Goal: Task Accomplishment & Management: Manage account settings

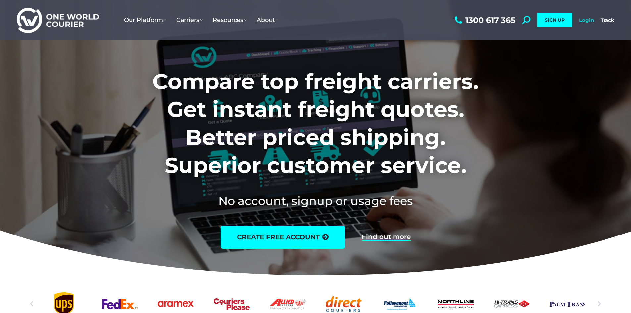
click at [585, 19] on link "Login" at bounding box center [586, 20] width 15 height 6
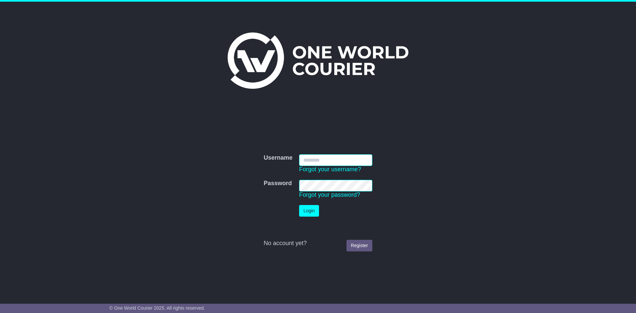
click at [339, 162] on input "Username" at bounding box center [335, 160] width 73 height 12
type input "**********"
click at [299, 205] on button "Login" at bounding box center [309, 211] width 20 height 12
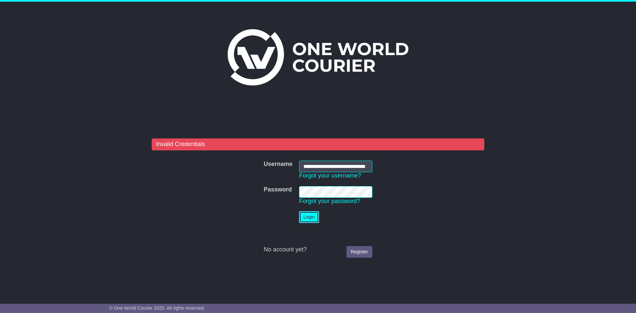
click at [309, 219] on button "Login" at bounding box center [309, 217] width 20 height 12
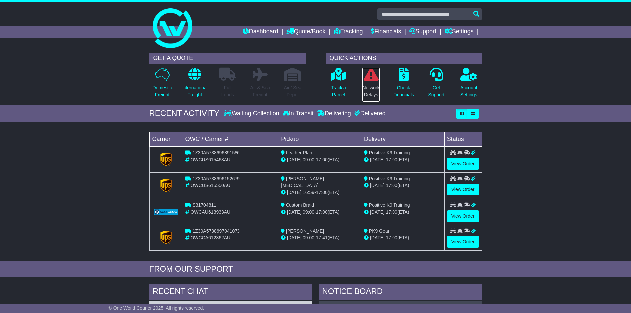
click at [376, 89] on p "Network Delays" at bounding box center [371, 92] width 17 height 14
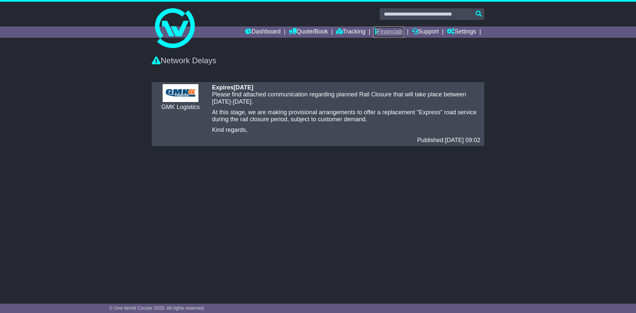
click at [383, 34] on link "Financials" at bounding box center [389, 32] width 30 height 11
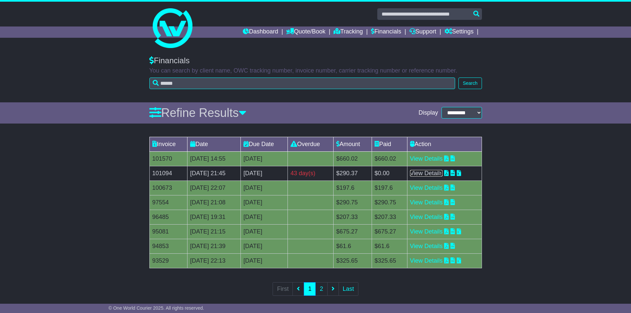
click at [429, 173] on link "View Details" at bounding box center [426, 173] width 33 height 7
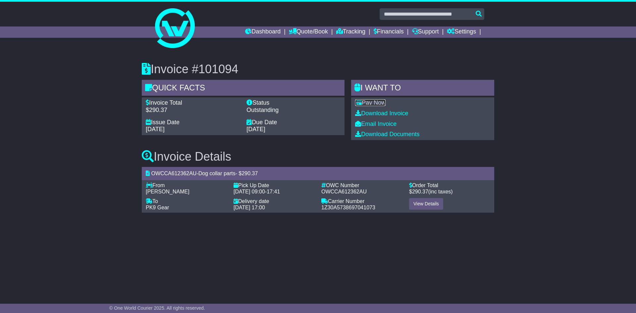
click at [382, 104] on link "Pay Now" at bounding box center [370, 102] width 30 height 7
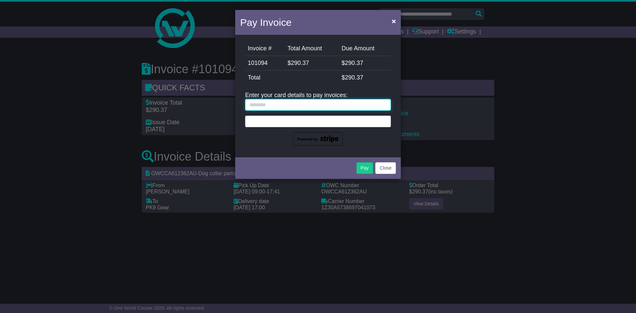
click at [293, 106] on input "text" at bounding box center [318, 105] width 146 height 12
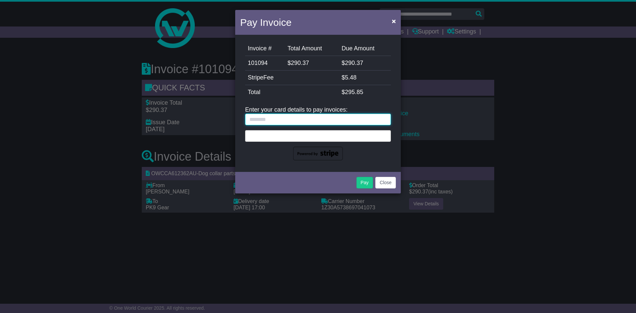
click at [300, 121] on input "text" at bounding box center [318, 120] width 146 height 12
type input "**********"
click at [368, 179] on button "Pay" at bounding box center [365, 183] width 17 height 12
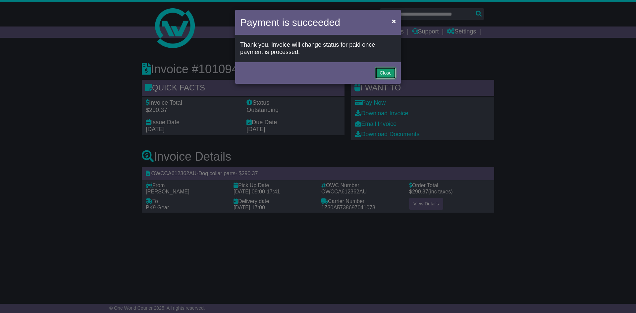
click at [384, 73] on button "Close" at bounding box center [385, 73] width 21 height 12
